Goal: Task Accomplishment & Management: Manage account settings

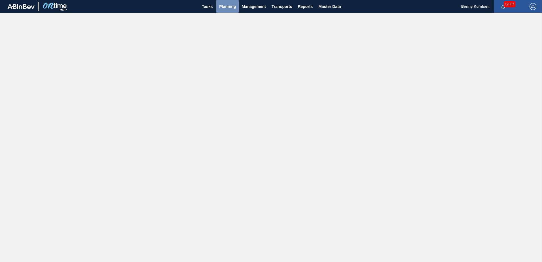
click at [227, 7] on span "Planning" at bounding box center [227, 6] width 17 height 7
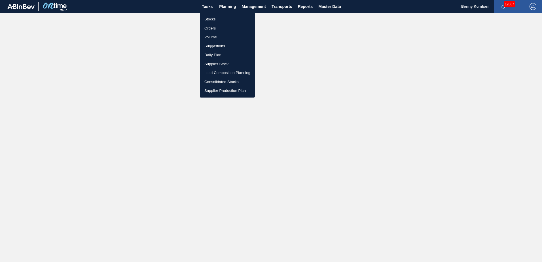
click at [217, 20] on li "Stocks" at bounding box center [227, 19] width 55 height 9
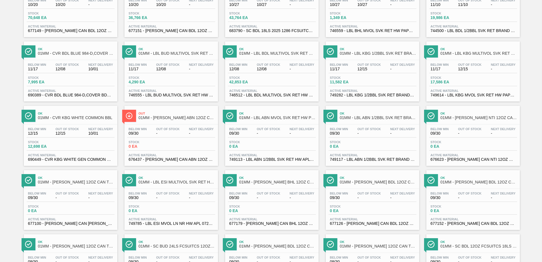
scroll to position [199, 0]
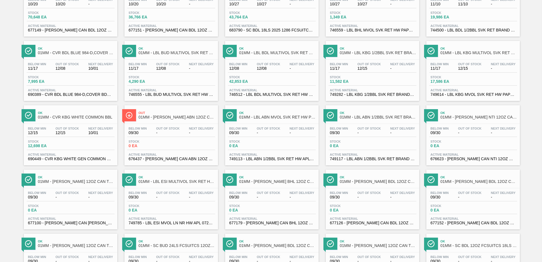
click at [178, 148] on div "Stock 0 EA" at bounding box center [171, 145] width 88 height 10
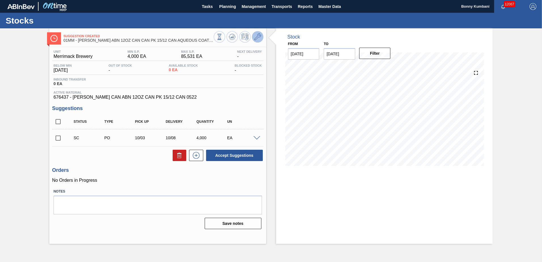
click at [257, 37] on icon at bounding box center [257, 36] width 7 height 7
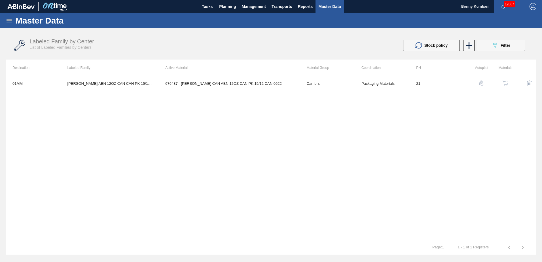
click at [503, 84] on img "button" at bounding box center [506, 84] width 6 height 6
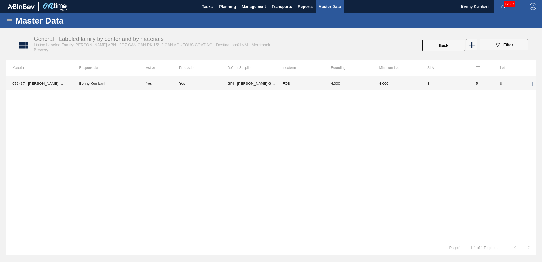
click at [299, 85] on td "FOB" at bounding box center [300, 83] width 48 height 14
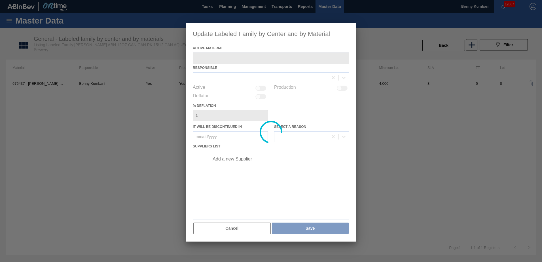
type Material "676437 - [PERSON_NAME] CAN ABN 12OZ CAN PK 15/12 CAN 0522"
checkbox input "true"
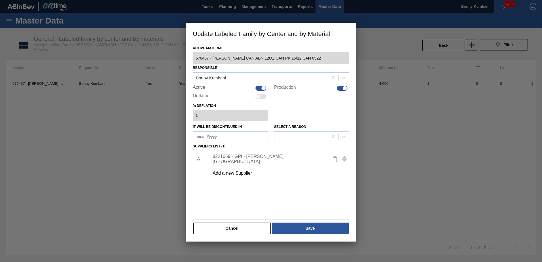
click at [344, 88] on div at bounding box center [345, 88] width 5 height 5
checkbox input "false"
click at [319, 227] on button "Save" at bounding box center [310, 228] width 77 height 11
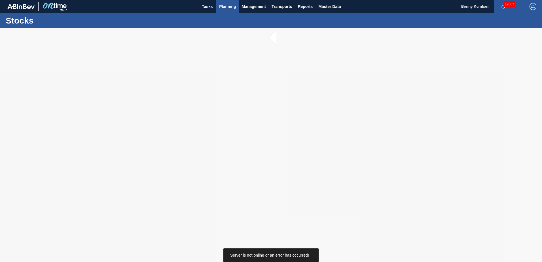
click at [226, 7] on span "Planning" at bounding box center [227, 6] width 17 height 7
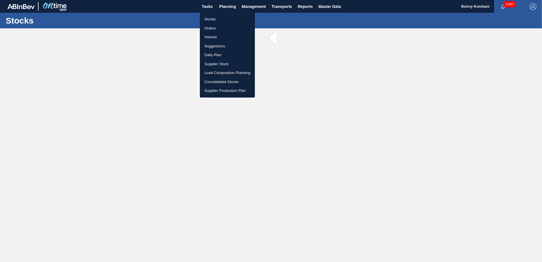
click at [212, 19] on li "Stocks" at bounding box center [227, 19] width 55 height 9
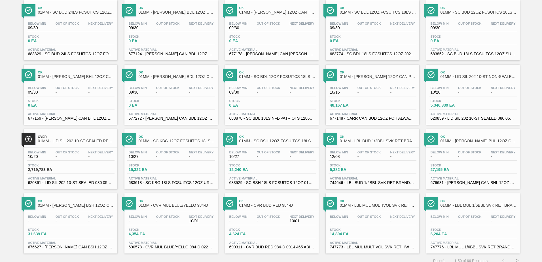
scroll to position [438, 0]
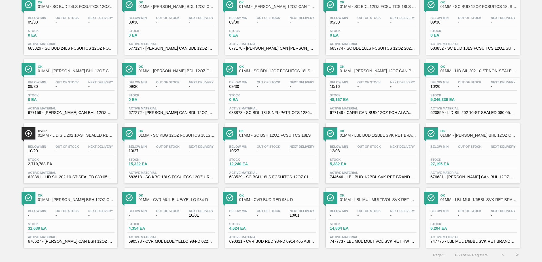
click at [517, 253] on button ">" at bounding box center [518, 255] width 14 height 14
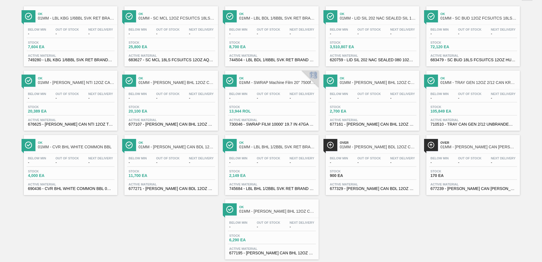
scroll to position [52, 0]
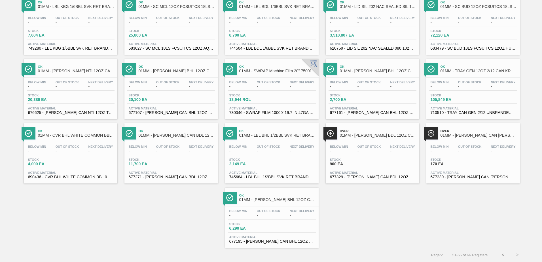
click at [477, 154] on div "Below Min - Out Of Stock - Next Delivery -" at bounding box center [473, 150] width 88 height 10
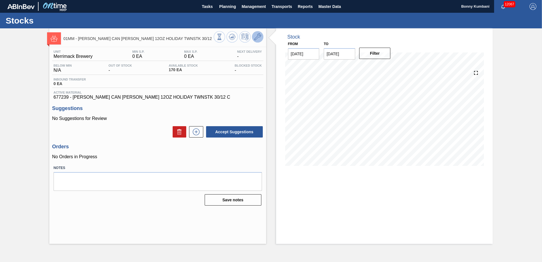
click at [258, 37] on icon at bounding box center [257, 36] width 7 height 7
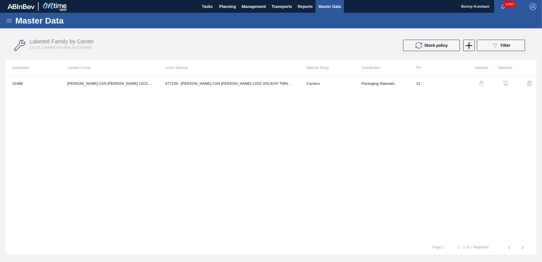
click at [506, 79] on button "button" at bounding box center [506, 84] width 14 height 14
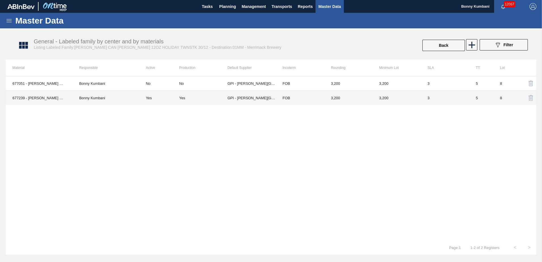
click at [362, 98] on td "3,200" at bounding box center [348, 98] width 48 height 14
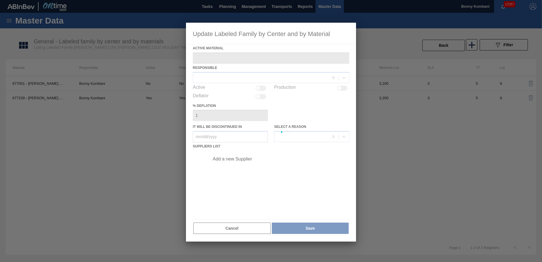
type Material "677239 - [PERSON_NAME] CAN [PERSON_NAME] 12OZ HOLIDAY TWNSTK 30/12 C"
checkbox input "true"
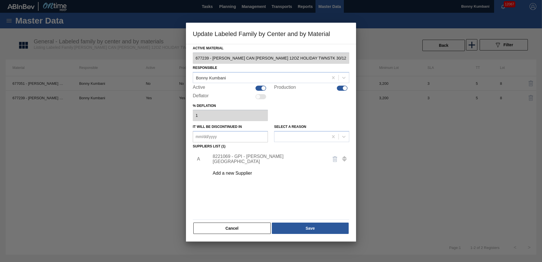
click at [344, 88] on div at bounding box center [345, 88] width 5 height 5
checkbox input "false"
click at [318, 229] on button "Save" at bounding box center [310, 228] width 77 height 11
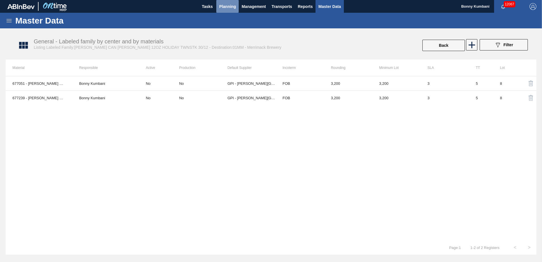
click at [224, 6] on span "Planning" at bounding box center [227, 6] width 17 height 7
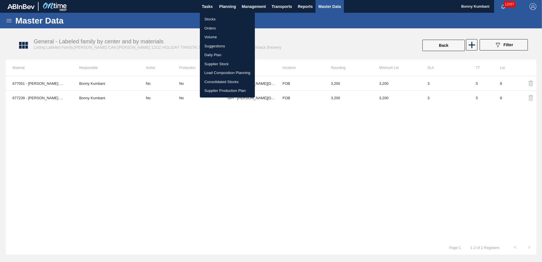
click at [211, 20] on li "Stocks" at bounding box center [227, 19] width 55 height 9
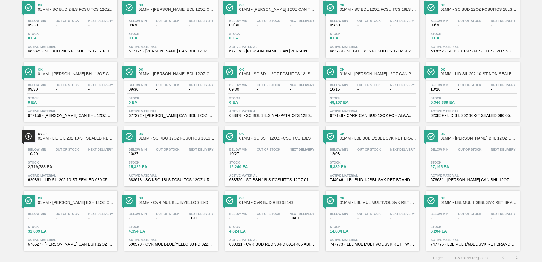
scroll to position [438, 0]
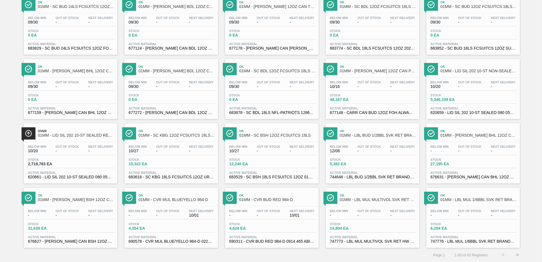
click at [514, 255] on button ">" at bounding box center [518, 255] width 14 height 14
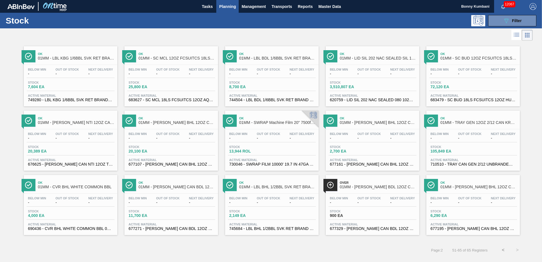
scroll to position [0, 0]
click at [503, 251] on button "<" at bounding box center [503, 250] width 14 height 14
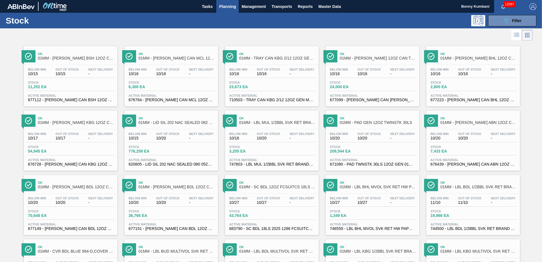
scroll to position [226, 0]
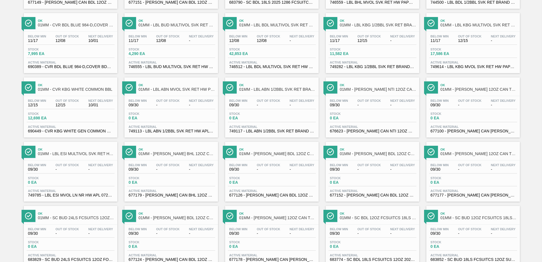
click at [362, 117] on span "0 EA" at bounding box center [350, 118] width 40 height 4
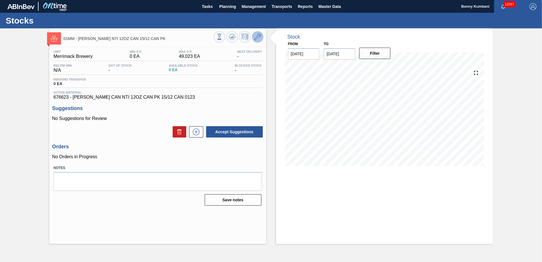
click at [258, 38] on icon at bounding box center [257, 36] width 7 height 7
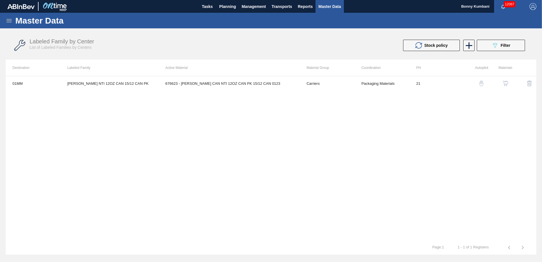
click at [504, 85] on img "button" at bounding box center [506, 84] width 6 height 6
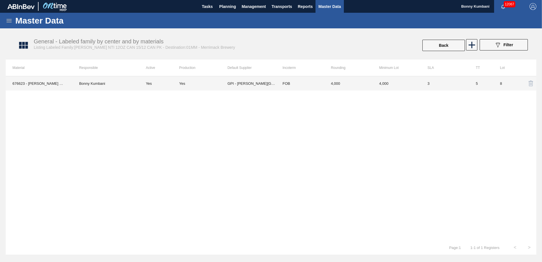
click at [363, 80] on td "4,000" at bounding box center [348, 83] width 48 height 14
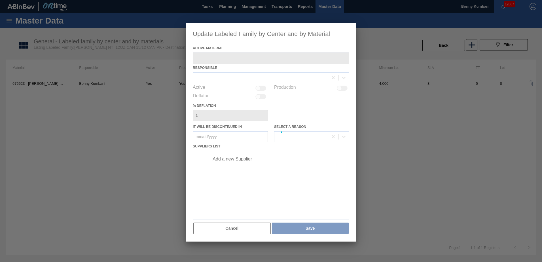
type Material "676623 - [PERSON_NAME] CAN NTI 12OZ CAN PK 15/12 CAN 0123"
checkbox input "true"
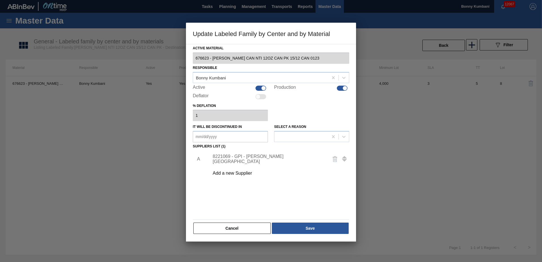
click at [345, 88] on div at bounding box center [345, 88] width 5 height 5
checkbox input "false"
click at [309, 229] on button "Save" at bounding box center [310, 228] width 77 height 11
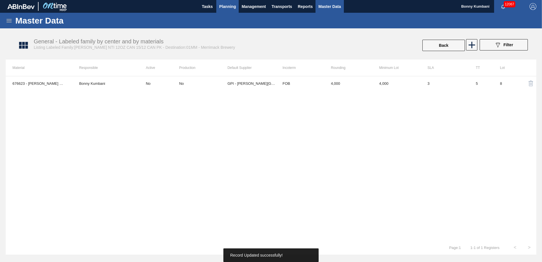
click at [228, 6] on span "Planning" at bounding box center [227, 6] width 17 height 7
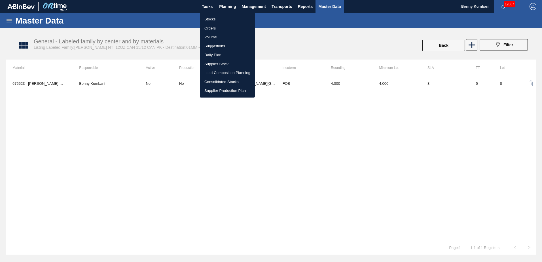
click at [210, 18] on li "Stocks" at bounding box center [227, 19] width 55 height 9
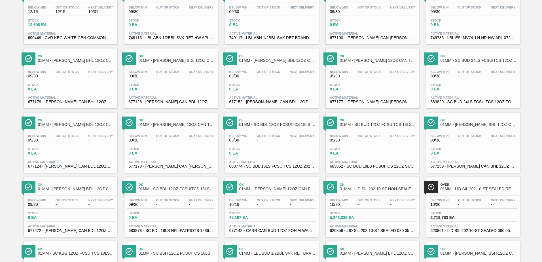
scroll to position [312, 0]
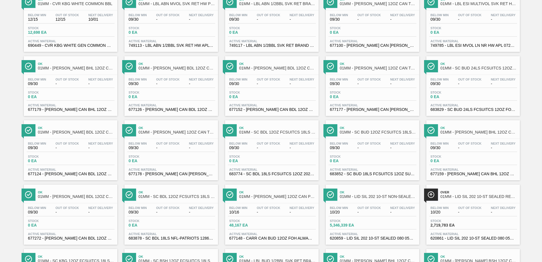
click at [80, 95] on div "Stock 0 EA" at bounding box center [71, 96] width 88 height 10
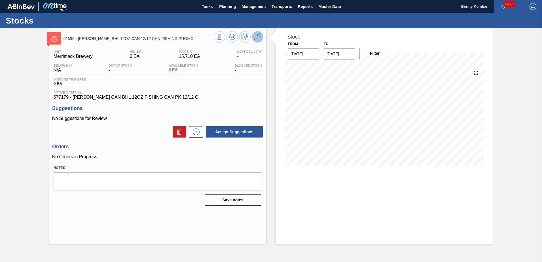
click at [256, 36] on icon at bounding box center [257, 36] width 7 height 7
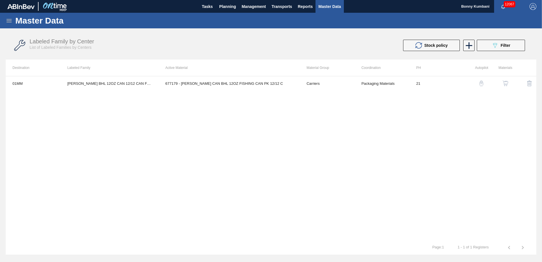
click at [505, 85] on img "button" at bounding box center [506, 84] width 6 height 6
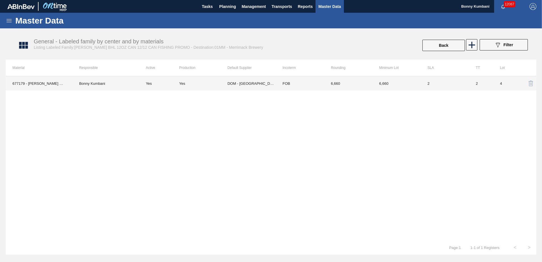
click at [353, 83] on td "6,660" at bounding box center [348, 83] width 48 height 14
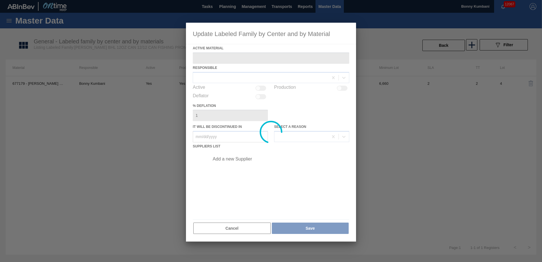
type Material "677179 - [PERSON_NAME] CAN BHL 12OZ FISHING CAN PK 12/12 C"
checkbox input "true"
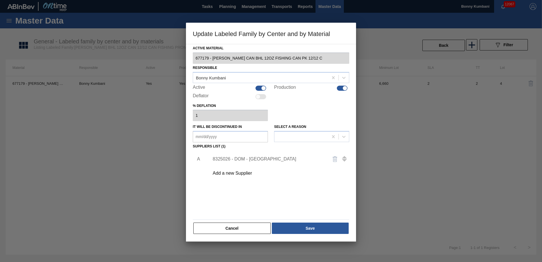
click at [343, 87] on div at bounding box center [342, 88] width 11 height 5
checkbox input "false"
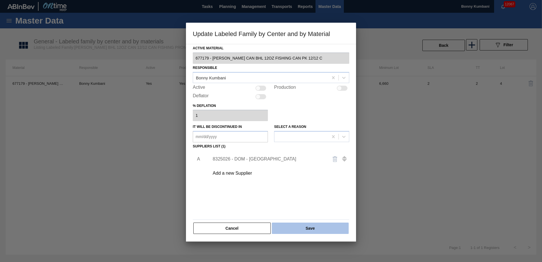
click at [317, 228] on button "Save" at bounding box center [310, 228] width 77 height 11
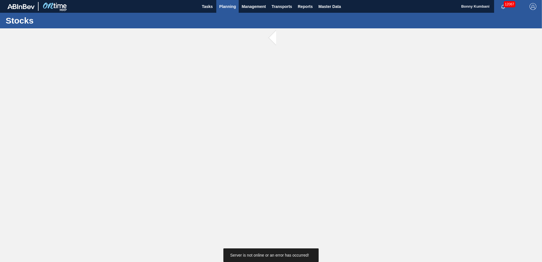
click at [226, 5] on span "Planning" at bounding box center [227, 6] width 17 height 7
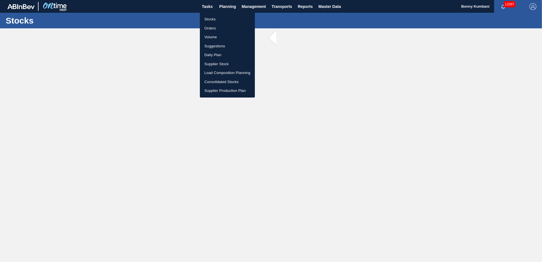
click at [210, 20] on li "Stocks" at bounding box center [227, 19] width 55 height 9
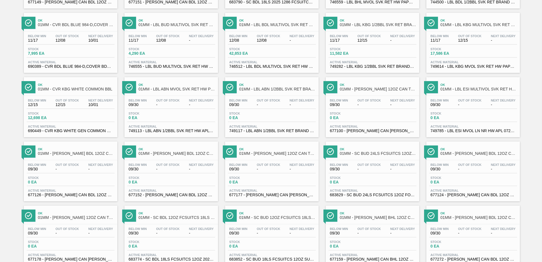
scroll to position [227, 0]
click at [372, 109] on div "Below Min 09/30 Out Of Stock - Next Delivery - Stock 0 EA Active Material 67710…" at bounding box center [373, 115] width 94 height 39
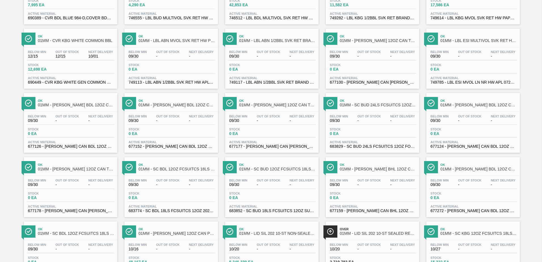
scroll to position [312, 0]
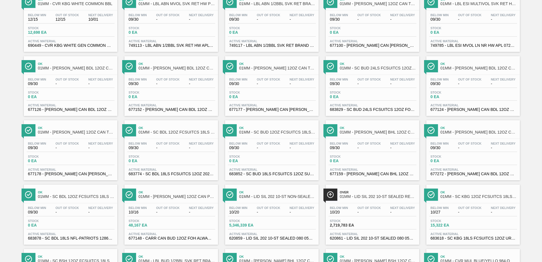
click at [168, 85] on span "-" at bounding box center [168, 84] width 24 height 4
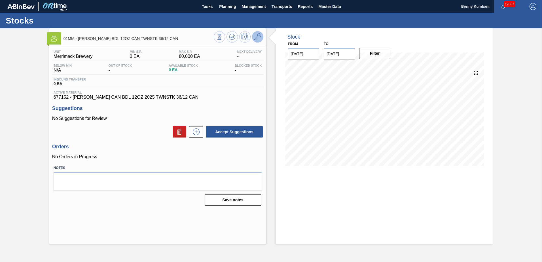
click at [256, 38] on icon at bounding box center [257, 36] width 7 height 7
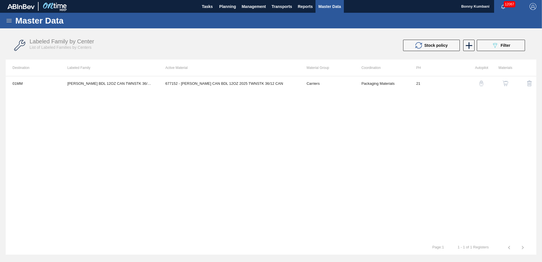
click at [507, 82] on img "button" at bounding box center [506, 84] width 6 height 6
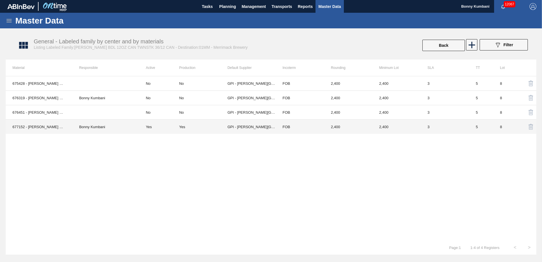
click at [448, 126] on td "3" at bounding box center [445, 127] width 48 height 14
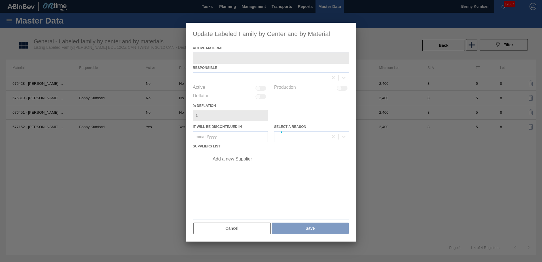
type Material "677152 - [PERSON_NAME] CAN BDL 12OZ 2025 TWNSTK 36/12 CAN"
checkbox input "true"
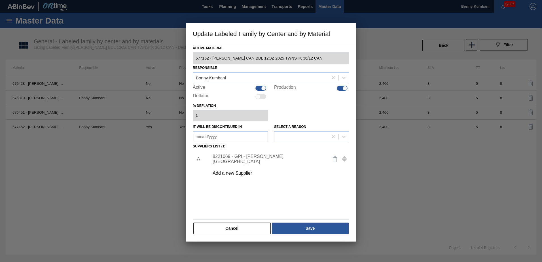
click at [345, 87] on div at bounding box center [345, 88] width 5 height 5
checkbox input "false"
click at [318, 226] on button "Save" at bounding box center [310, 228] width 77 height 11
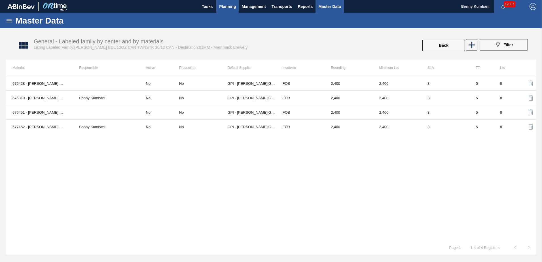
click at [233, 3] on span "Planning" at bounding box center [227, 6] width 17 height 7
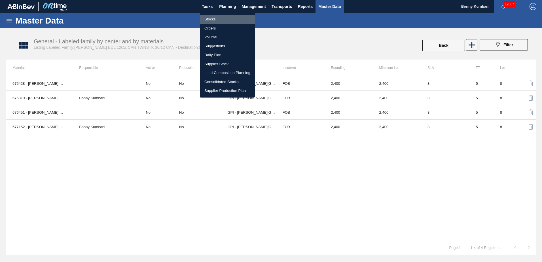
click at [214, 18] on li "Stocks" at bounding box center [227, 19] width 55 height 9
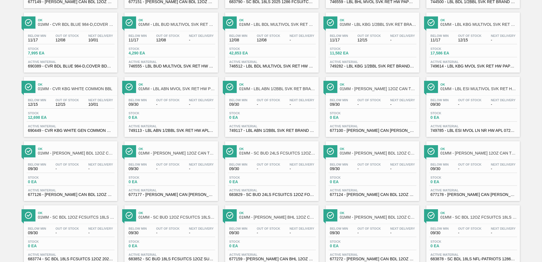
scroll to position [255, 0]
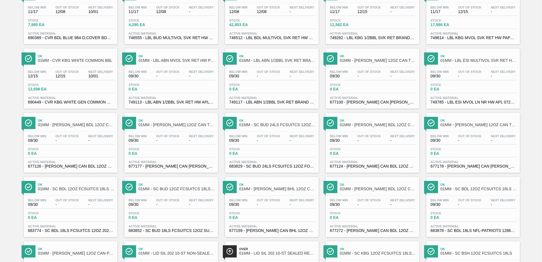
click at [62, 151] on span "0 EA" at bounding box center [48, 153] width 40 height 4
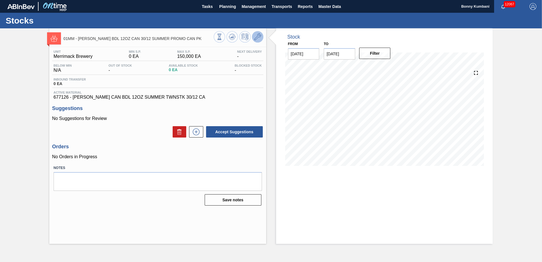
click at [256, 36] on icon at bounding box center [257, 36] width 7 height 7
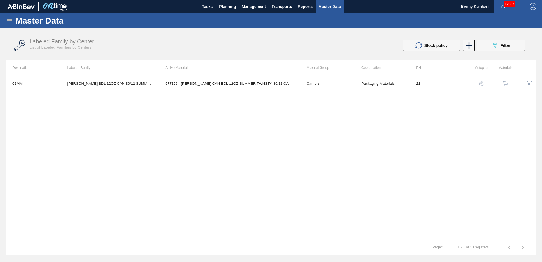
click at [503, 82] on img "button" at bounding box center [506, 84] width 6 height 6
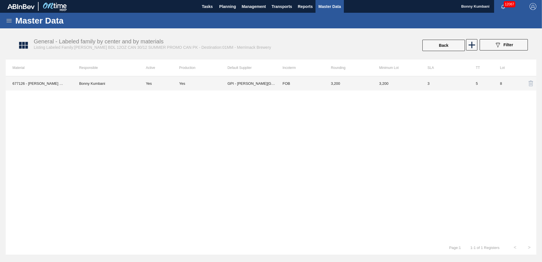
click at [298, 85] on td "FOB" at bounding box center [300, 83] width 48 height 14
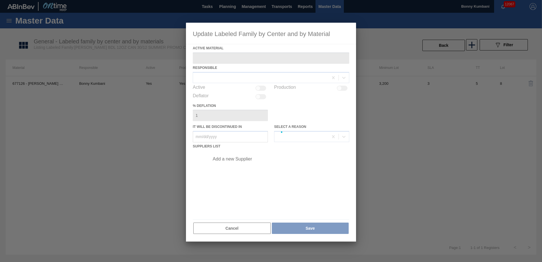
type Material "677126 - [PERSON_NAME] CAN BDL 12OZ SUMMER TWNSTK 30/12 CA"
checkbox input "true"
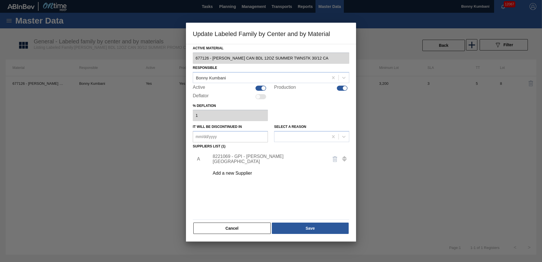
click at [342, 88] on div at bounding box center [342, 88] width 11 height 5
checkbox input "false"
click at [322, 234] on div "Cancel Save" at bounding box center [271, 228] width 157 height 12
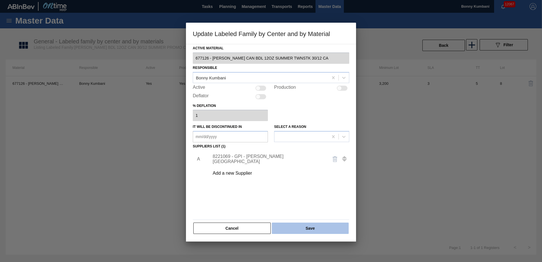
click at [321, 229] on button "Save" at bounding box center [310, 228] width 77 height 11
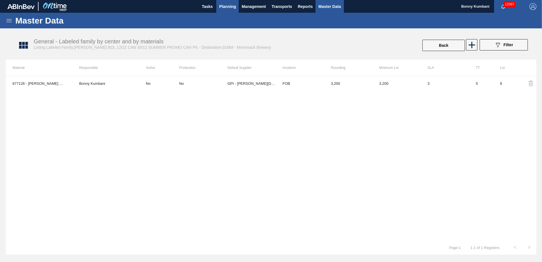
click at [224, 8] on span "Planning" at bounding box center [227, 6] width 17 height 7
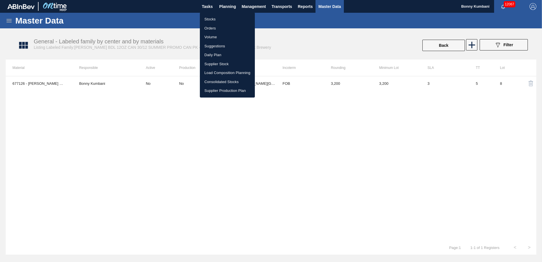
click at [216, 16] on li "Stocks" at bounding box center [227, 19] width 55 height 9
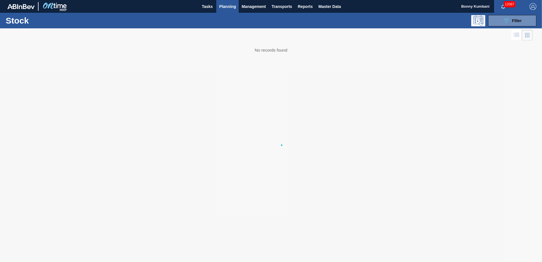
click at [213, 0] on body "Tasks Planning Management Transports Reports Master Data [PERSON_NAME] 12067 Ma…" at bounding box center [271, 0] width 542 height 0
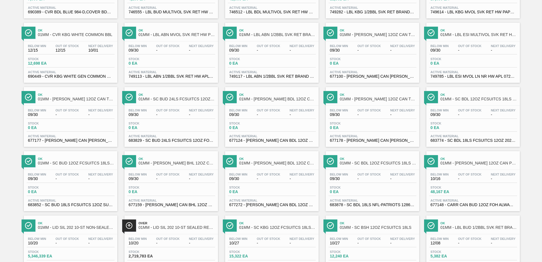
scroll to position [284, 0]
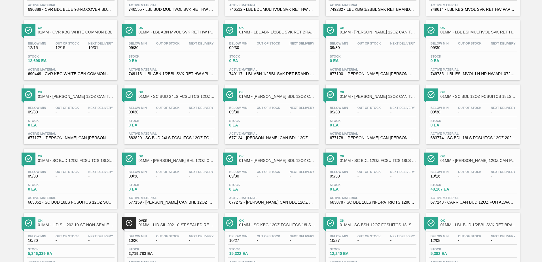
click at [276, 120] on div "Stock 0 EA" at bounding box center [272, 124] width 88 height 10
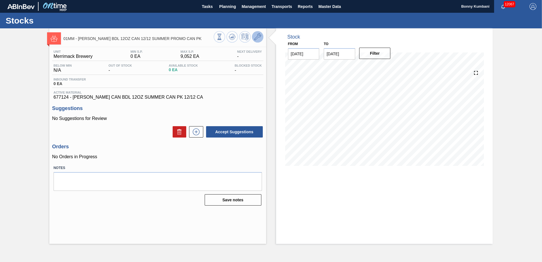
click at [256, 37] on icon at bounding box center [257, 36] width 7 height 7
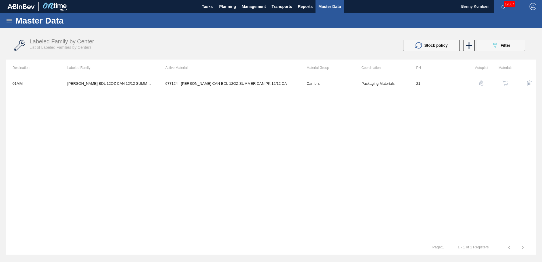
click at [504, 82] on img "button" at bounding box center [506, 84] width 6 height 6
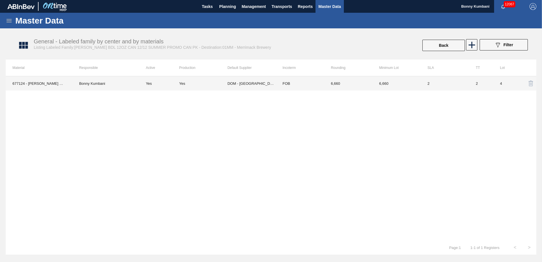
click at [313, 88] on td "FOB" at bounding box center [300, 83] width 48 height 14
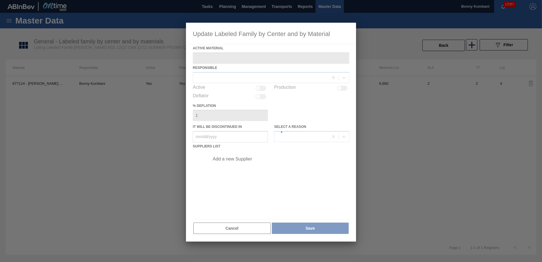
type Material "677124 - [PERSON_NAME] CAN BDL 12OZ SUMMER CAN PK 12/12 CA"
checkbox input "true"
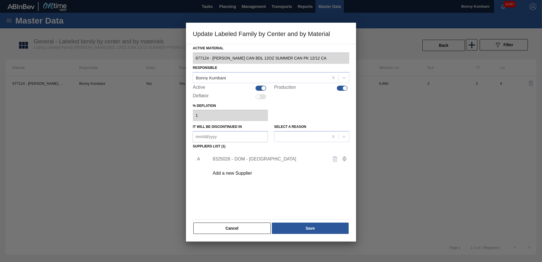
click at [345, 89] on div at bounding box center [345, 88] width 5 height 5
checkbox input "false"
click at [315, 228] on button "Save" at bounding box center [310, 228] width 77 height 11
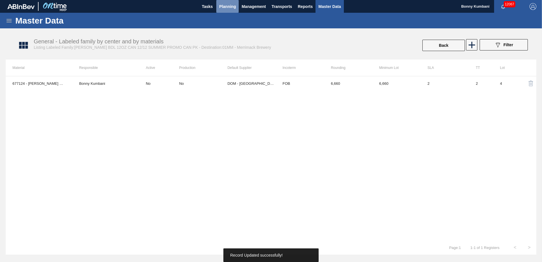
click at [229, 5] on span "Planning" at bounding box center [227, 6] width 17 height 7
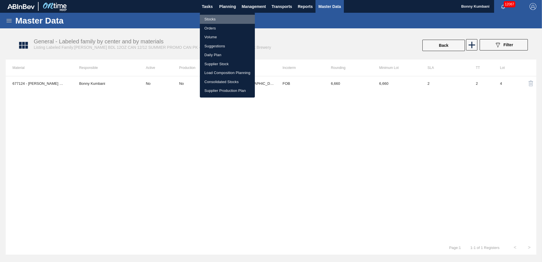
click at [216, 20] on li "Stocks" at bounding box center [227, 19] width 55 height 9
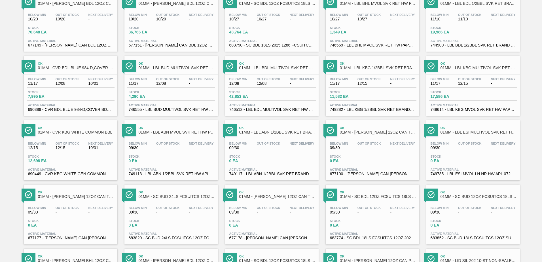
scroll to position [199, 0]
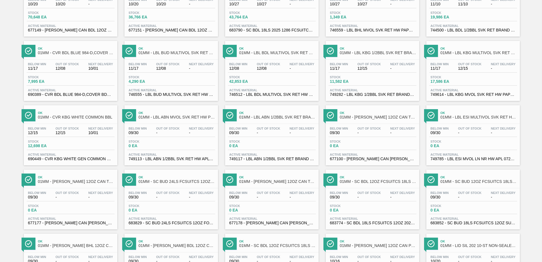
click at [466, 206] on span "Stock" at bounding box center [451, 205] width 40 height 3
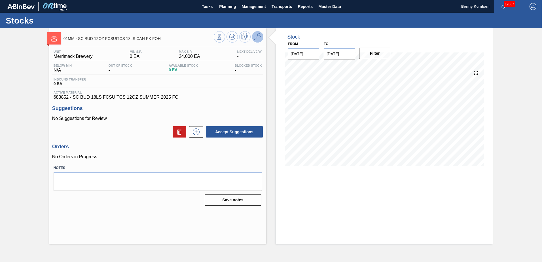
click at [260, 37] on icon at bounding box center [257, 36] width 7 height 7
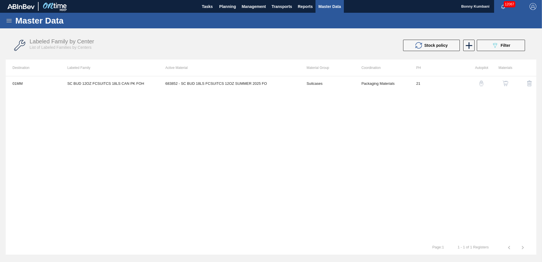
click at [507, 83] on img "button" at bounding box center [506, 84] width 6 height 6
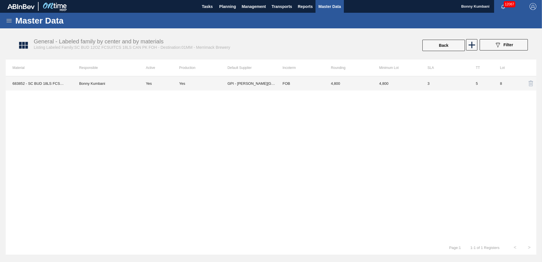
click at [368, 83] on td "4,800" at bounding box center [348, 83] width 48 height 14
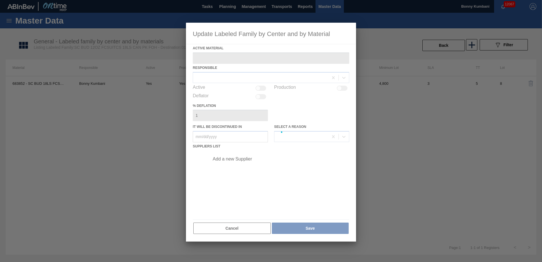
type Material "683852 - SC BUD 18LS FCSUITCS 12OZ SUMMER 2025 FO"
checkbox input "true"
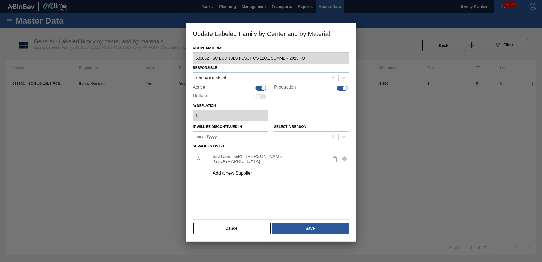
click at [345, 88] on div at bounding box center [345, 88] width 5 height 5
checkbox input "false"
click at [322, 230] on button "Save" at bounding box center [310, 228] width 77 height 11
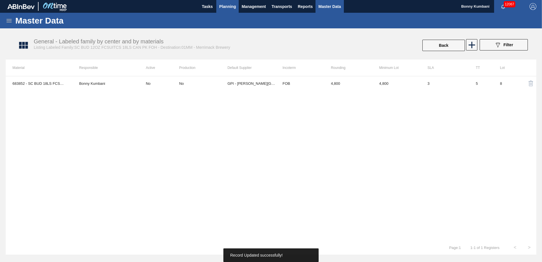
click at [224, 9] on span "Planning" at bounding box center [227, 6] width 17 height 7
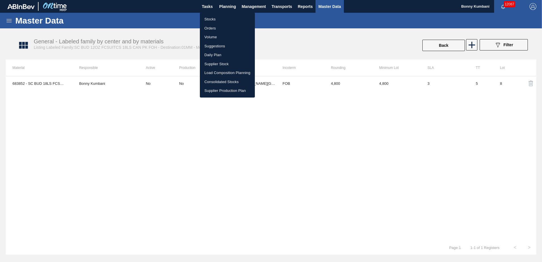
click at [210, 20] on li "Stocks" at bounding box center [227, 19] width 55 height 9
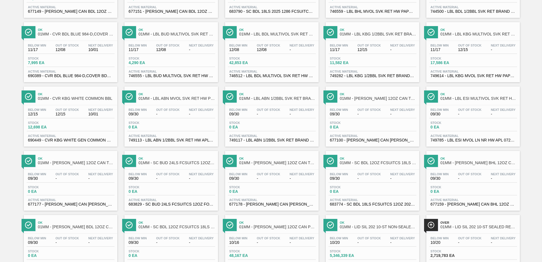
scroll to position [227, 0]
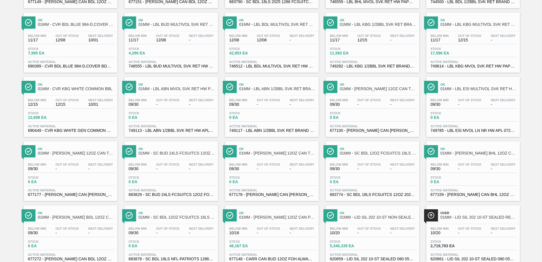
click at [287, 178] on div "Stock 0 EA" at bounding box center [272, 181] width 88 height 10
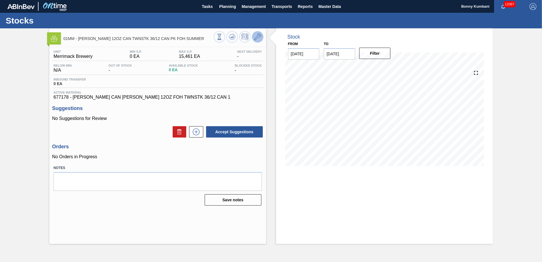
click at [257, 37] on icon at bounding box center [257, 36] width 7 height 7
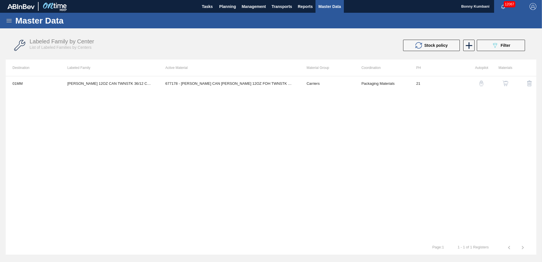
click at [506, 81] on img "button" at bounding box center [506, 84] width 6 height 6
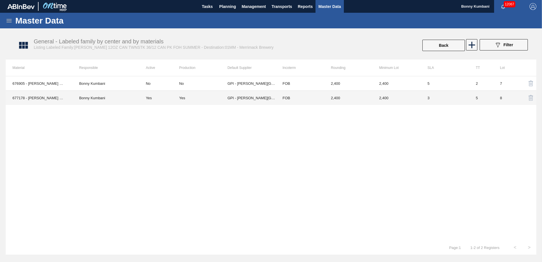
click at [424, 102] on td "3" at bounding box center [445, 98] width 48 height 14
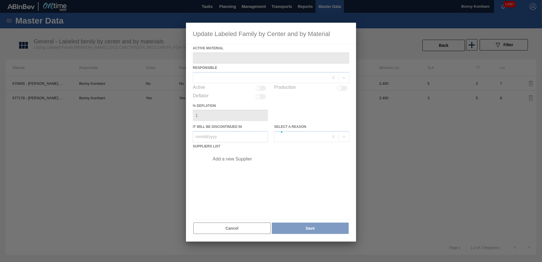
type Material "677178 - [PERSON_NAME] CAN [PERSON_NAME] 12OZ FOH TWNSTK 36/12 CAN 1"
checkbox input "true"
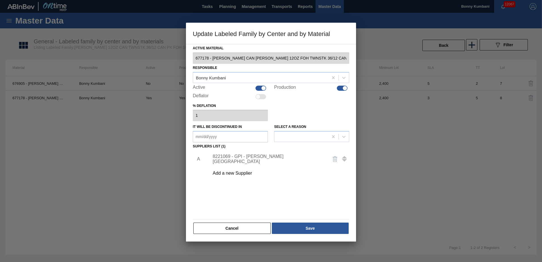
click at [345, 88] on div at bounding box center [345, 88] width 5 height 5
checkbox input "false"
click at [313, 228] on button "Save" at bounding box center [310, 228] width 77 height 11
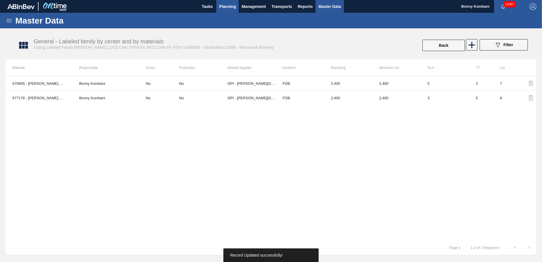
click at [223, 9] on span "Planning" at bounding box center [227, 6] width 17 height 7
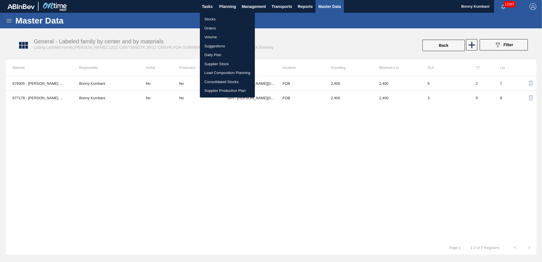
click at [212, 17] on li "Stocks" at bounding box center [227, 19] width 55 height 9
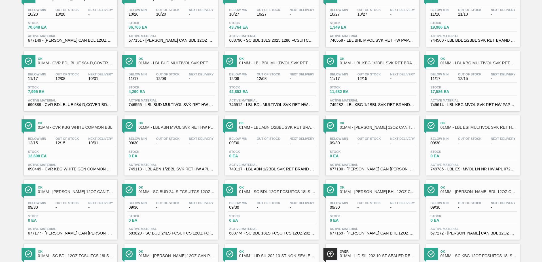
scroll to position [199, 0]
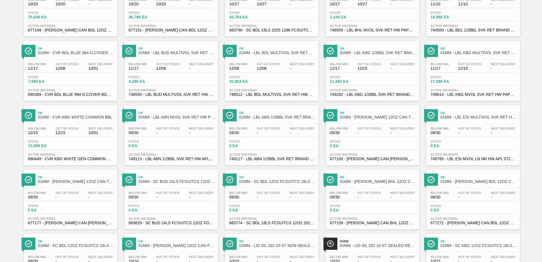
click at [472, 138] on div "Below Min 09/30 Out Of Stock - Next Delivery - Stock 0 EA Active Material 74978…" at bounding box center [474, 143] width 94 height 39
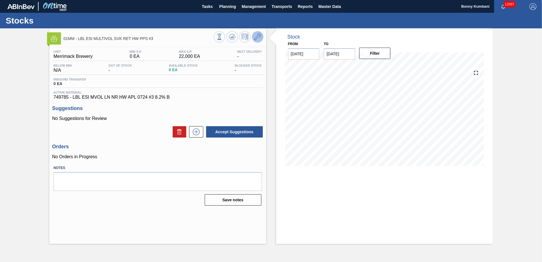
click at [258, 37] on icon at bounding box center [257, 36] width 7 height 7
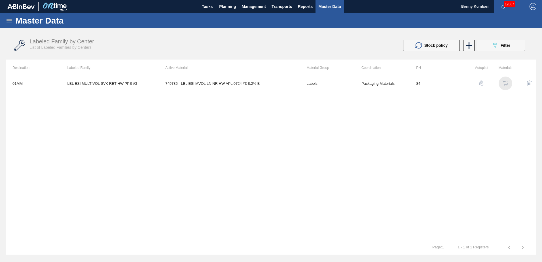
click at [507, 83] on img "button" at bounding box center [506, 84] width 6 height 6
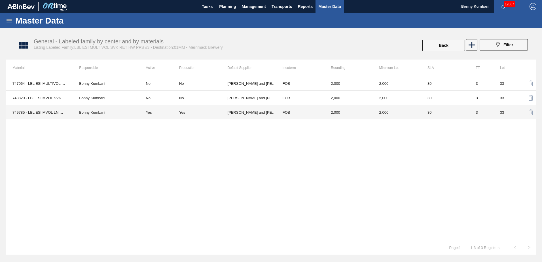
click at [357, 111] on td "2,000" at bounding box center [348, 112] width 48 height 14
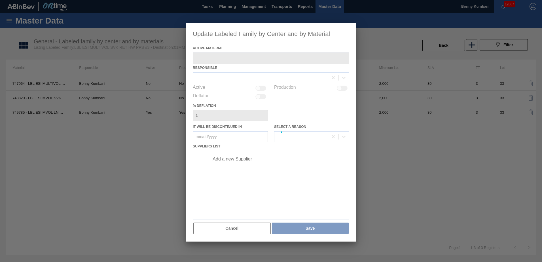
type Material "749785 - LBL ESI MVOL LN NR HW APL 0724 #3 8.2% B"
checkbox input "true"
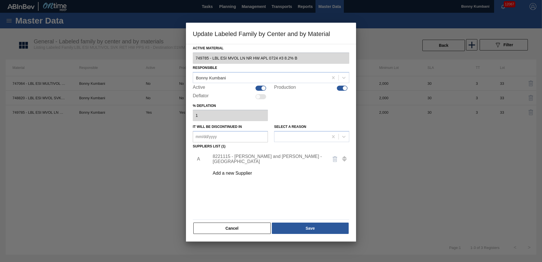
click at [346, 87] on div at bounding box center [345, 88] width 5 height 5
checkbox input "false"
click at [317, 229] on button "Save" at bounding box center [310, 228] width 77 height 11
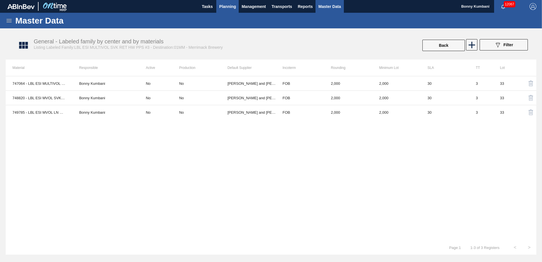
click at [226, 6] on span "Planning" at bounding box center [227, 6] width 17 height 7
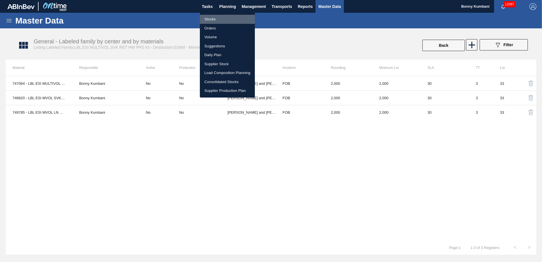
click at [211, 19] on li "Stocks" at bounding box center [227, 19] width 55 height 9
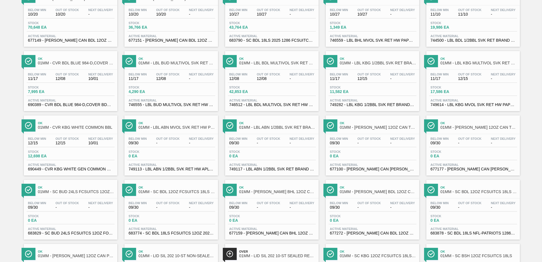
scroll to position [199, 0]
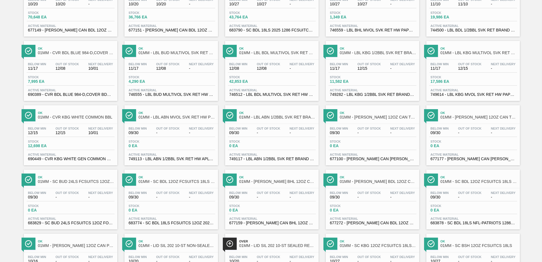
click at [479, 136] on div "Below Min 09/30 Out Of Stock - Next Delivery -" at bounding box center [473, 132] width 88 height 10
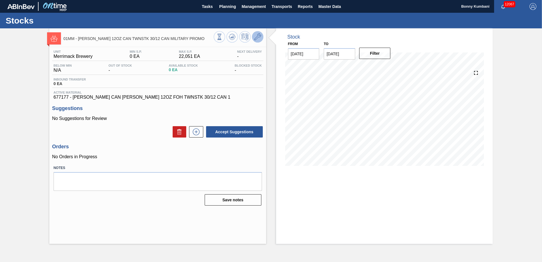
click at [257, 39] on icon at bounding box center [257, 36] width 7 height 7
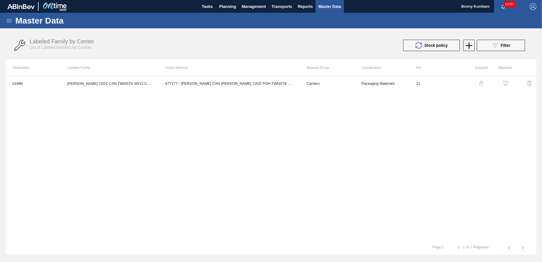
click at [507, 83] on img "button" at bounding box center [506, 84] width 6 height 6
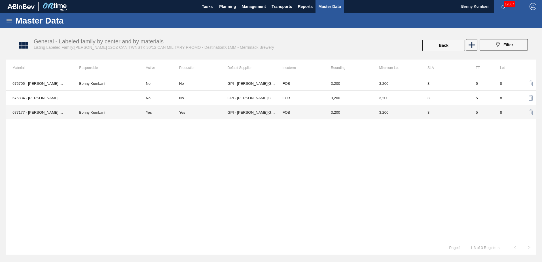
click at [413, 113] on td "3,200" at bounding box center [397, 112] width 48 height 14
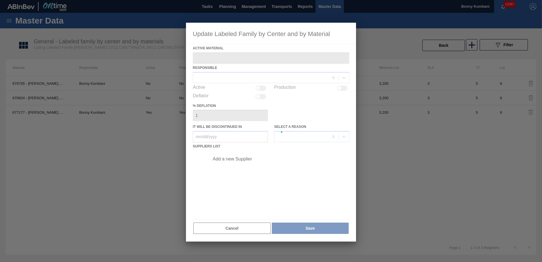
type Material "677177 - [PERSON_NAME] CAN [PERSON_NAME] 12OZ FOH TWNSTK 30/12 CAN 1"
checkbox input "true"
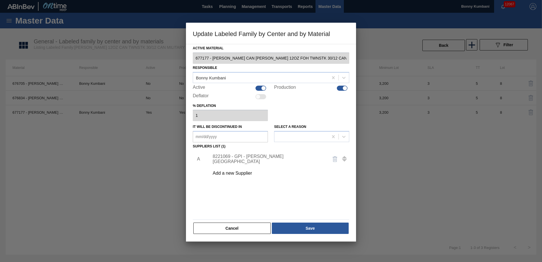
click at [342, 88] on div at bounding box center [342, 88] width 11 height 5
checkbox input "false"
click at [311, 231] on button "Save" at bounding box center [310, 228] width 77 height 11
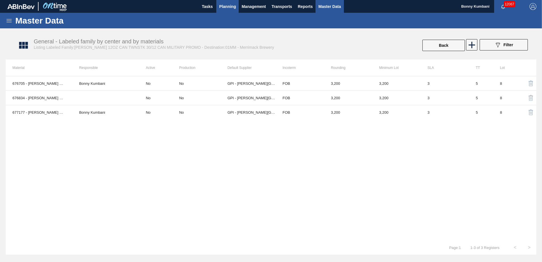
click at [222, 3] on span "Planning" at bounding box center [227, 6] width 17 height 7
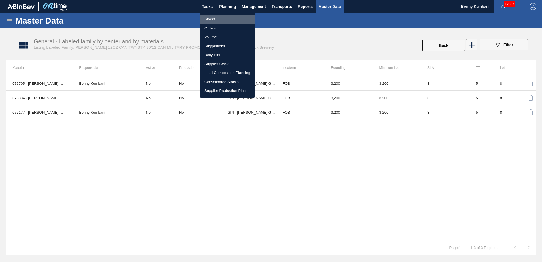
click at [212, 18] on li "Stocks" at bounding box center [227, 19] width 55 height 9
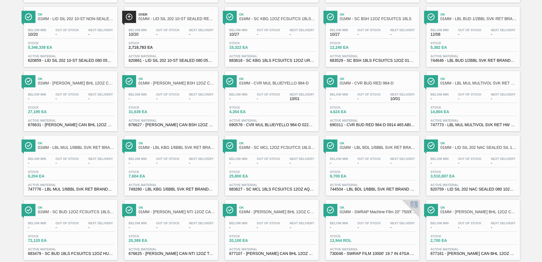
scroll to position [438, 0]
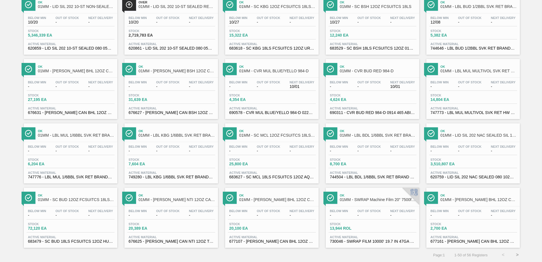
click at [518, 254] on button ">" at bounding box center [518, 255] width 14 height 14
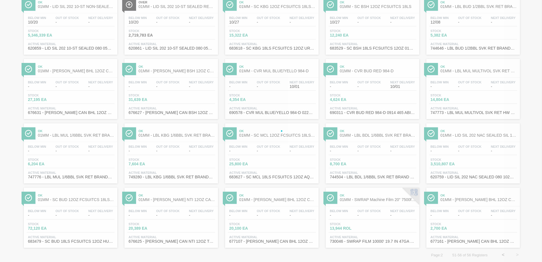
scroll to position [0, 0]
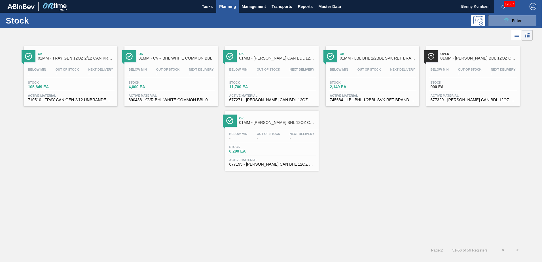
click at [504, 251] on button "<" at bounding box center [503, 250] width 14 height 14
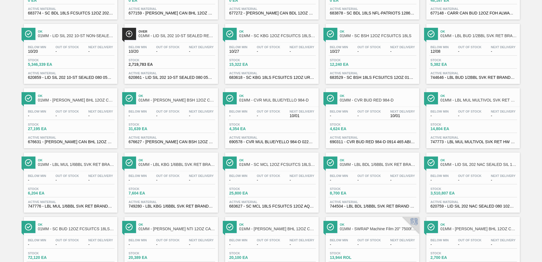
scroll to position [438, 0]
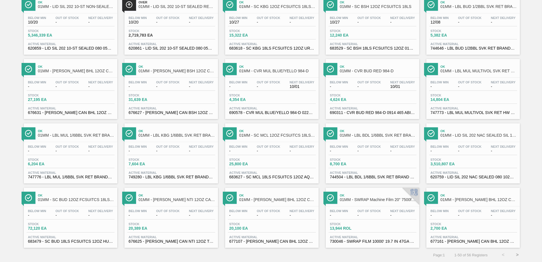
click at [515, 256] on button ">" at bounding box center [518, 255] width 14 height 14
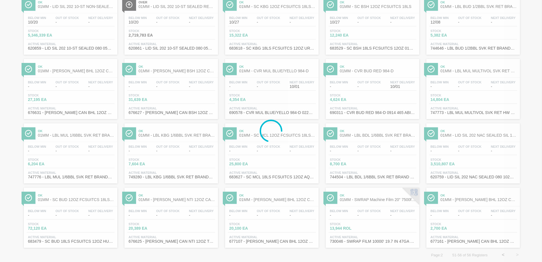
scroll to position [0, 0]
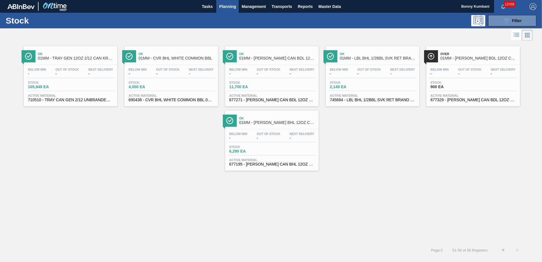
click at [451, 89] on div "Stock 900 EA" at bounding box center [473, 86] width 88 height 10
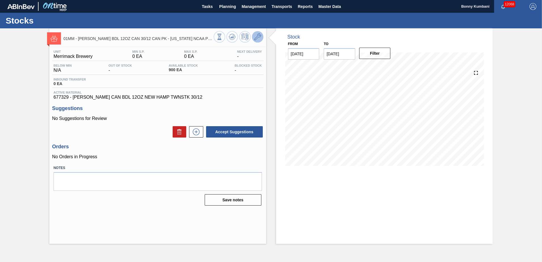
click at [255, 35] on icon at bounding box center [257, 36] width 7 height 7
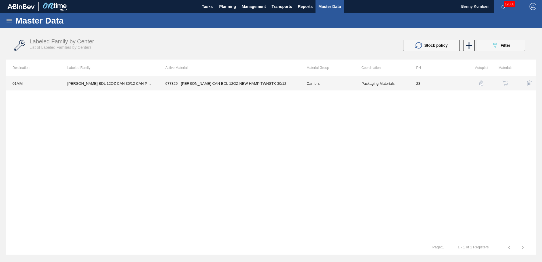
click at [259, 83] on td "677329 - [PERSON_NAME] CAN BDL 12OZ NEW HAMP TWNSTK 30/12" at bounding box center [229, 83] width 141 height 14
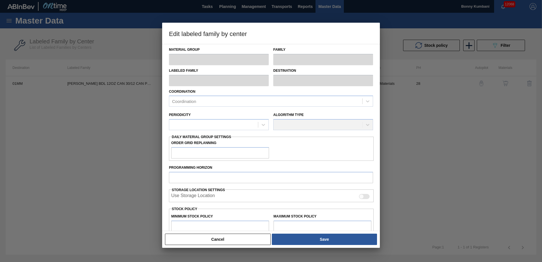
type input "Carriers"
type input "Can Carriers"
type input "[PERSON_NAME] BDL 12OZ CAN 30/12 CAN PK - [US_STATE] NCAA PROMO"
type input "01MM - Merrimack Brewery"
type input "28"
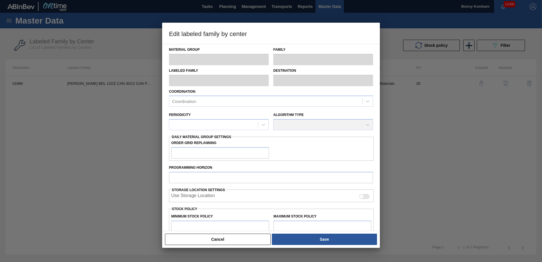
type input "0"
type input "100"
type input "0"
checkbox input "true"
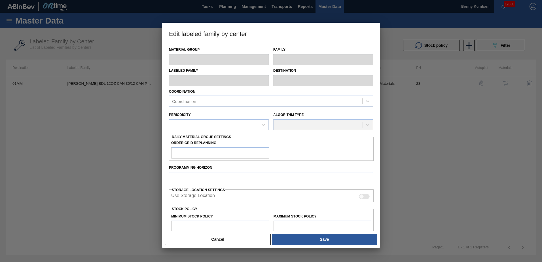
checkbox input "true"
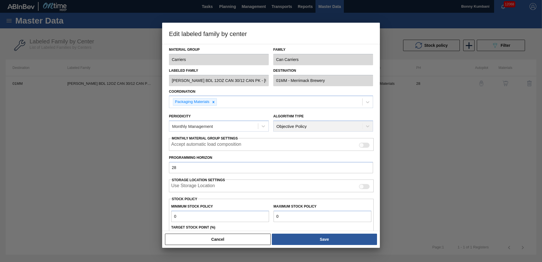
drag, startPoint x: 285, startPoint y: 216, endPoint x: 272, endPoint y: 216, distance: 13.1
click at [272, 216] on div "Maximum Stock Policy 0" at bounding box center [322, 213] width 102 height 20
type input "9"
type input "96"
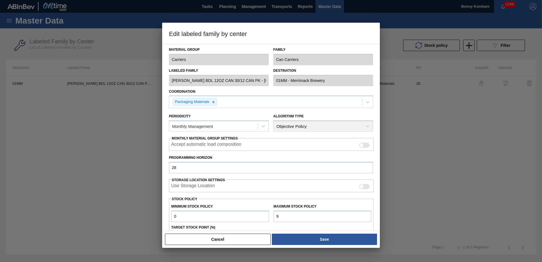
type input "96"
type input "960"
type input "9,600"
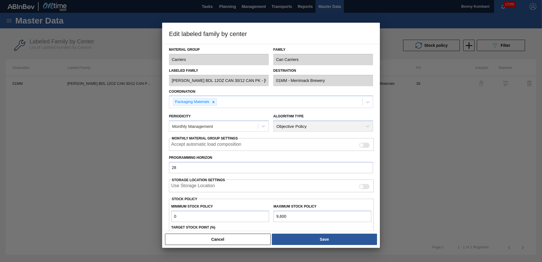
type input "9,600"
click at [311, 233] on div "Cancel Save" at bounding box center [271, 239] width 218 height 17
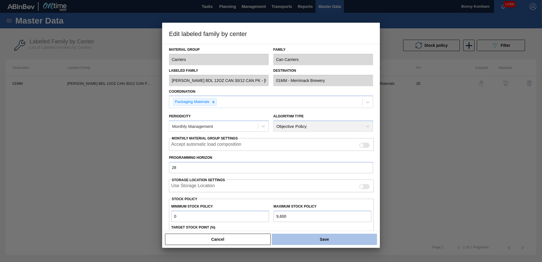
click at [311, 237] on button "Save" at bounding box center [324, 239] width 105 height 11
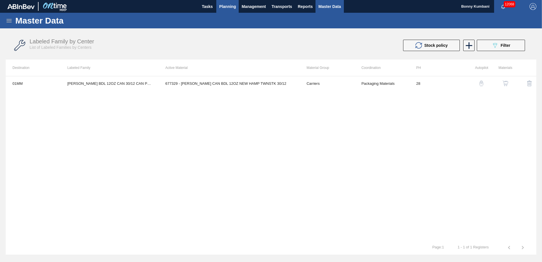
click at [224, 6] on span "Planning" at bounding box center [227, 6] width 17 height 7
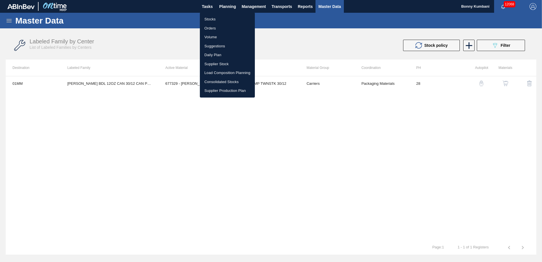
click at [213, 20] on li "Stocks" at bounding box center [227, 19] width 55 height 9
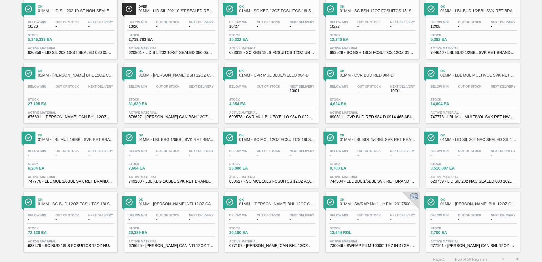
scroll to position [438, 0]
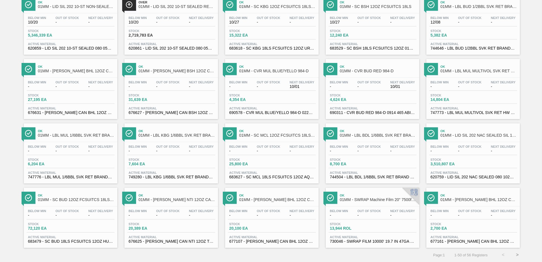
click at [518, 253] on button ">" at bounding box center [518, 255] width 14 height 14
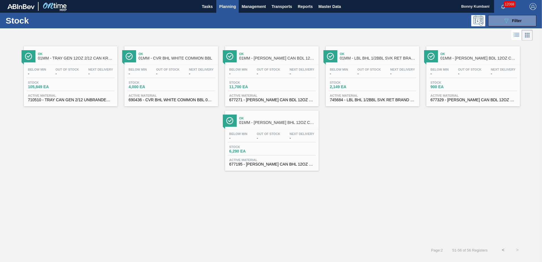
scroll to position [0, 0]
click at [66, 84] on div "Stock 105,849 EA" at bounding box center [48, 85] width 43 height 8
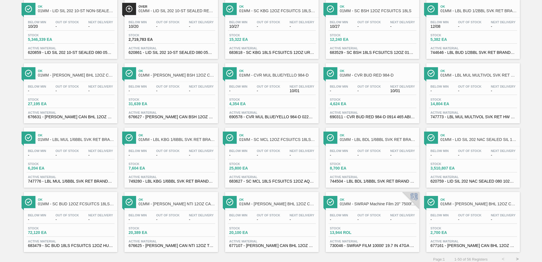
scroll to position [438, 0]
